Goal: Task Accomplishment & Management: Use online tool/utility

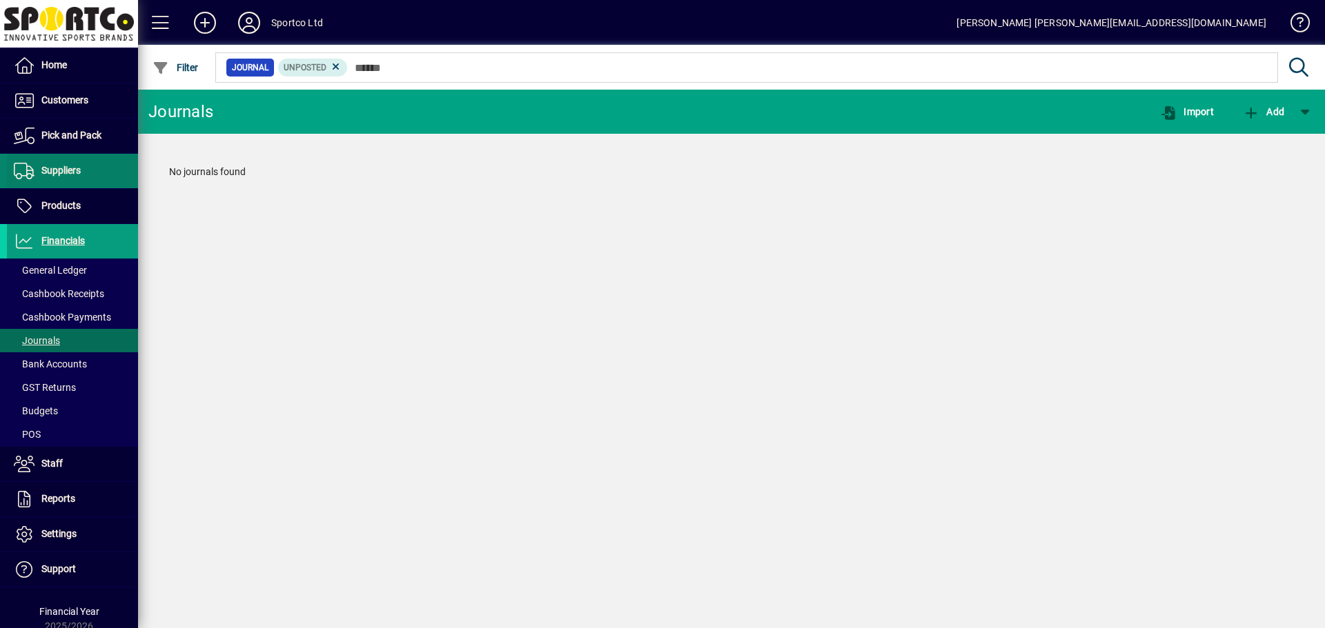
click at [64, 173] on span "Suppliers" at bounding box center [60, 170] width 39 height 11
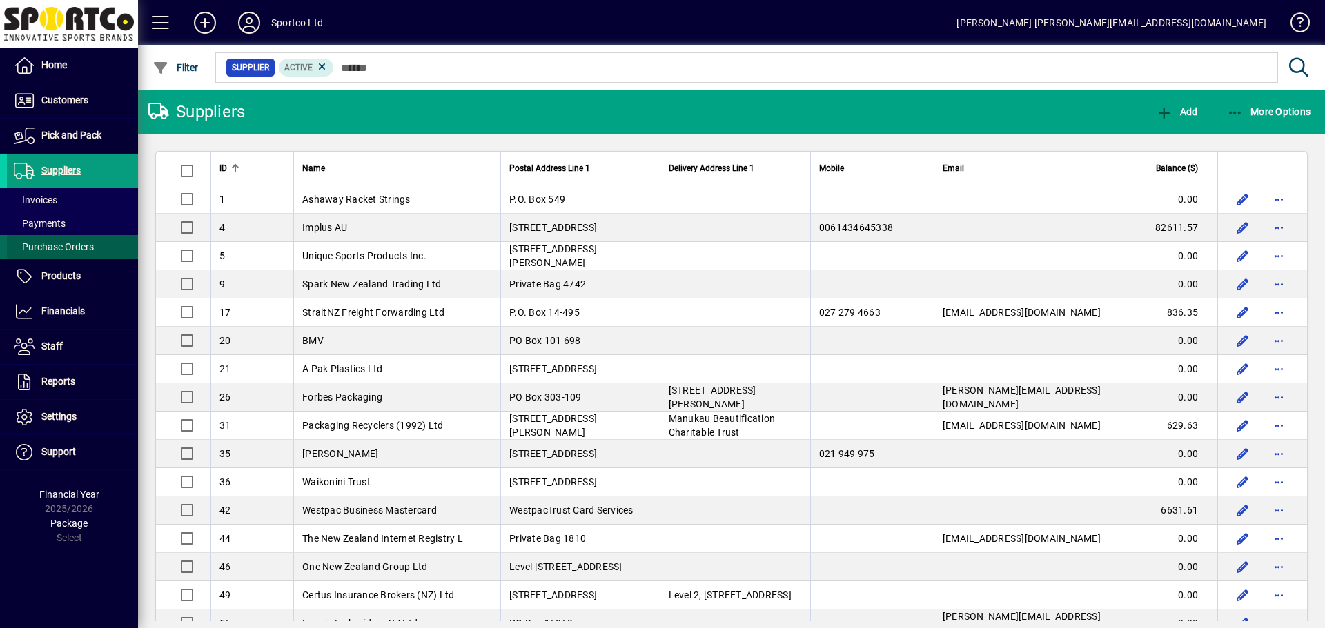
click at [76, 245] on span "Purchase Orders" at bounding box center [54, 246] width 80 height 11
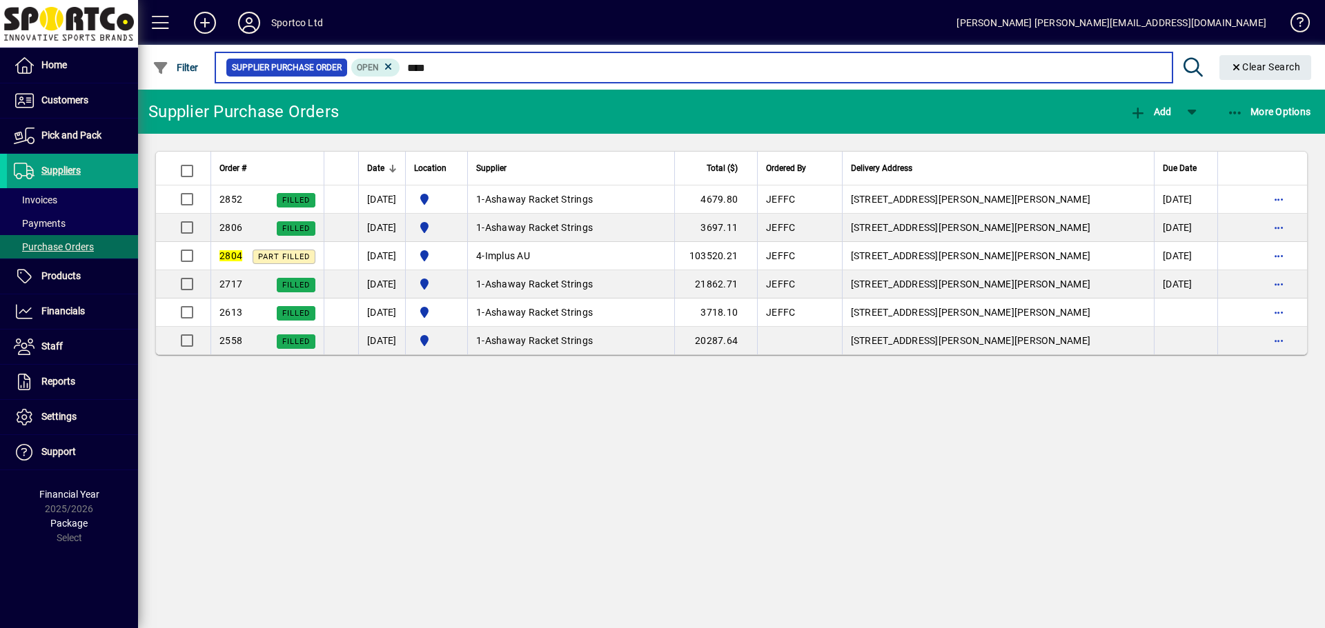
type input "****"
